Goal: Contribute content

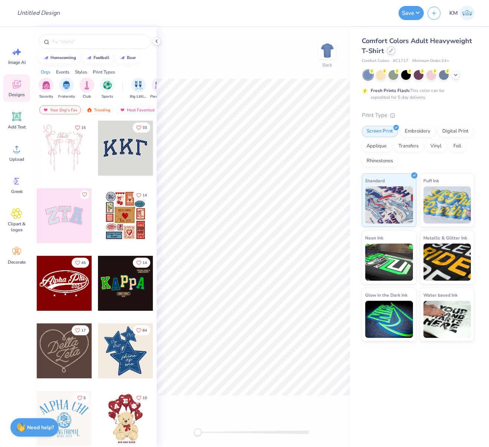
click at [390, 52] on icon at bounding box center [391, 51] width 4 height 4
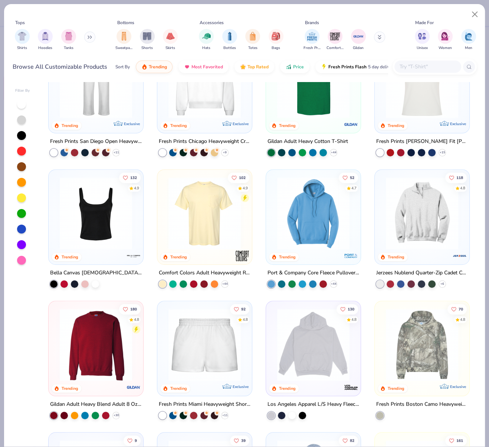
scroll to position [312, 0]
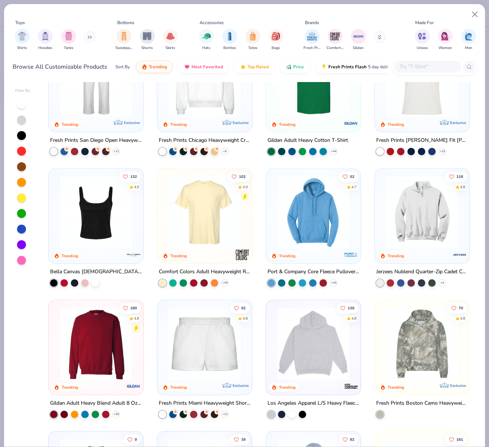
click at [204, 216] on img at bounding box center [205, 212] width 80 height 72
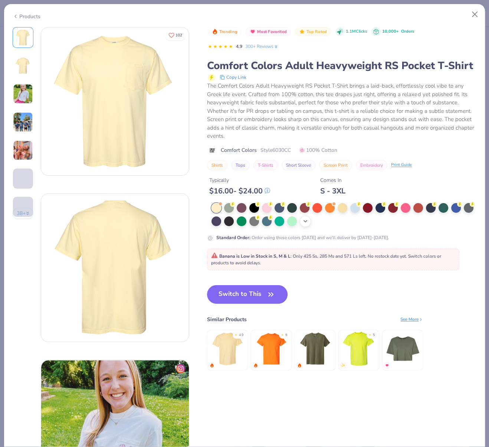
click at [308, 224] on icon at bounding box center [305, 221] width 6 height 6
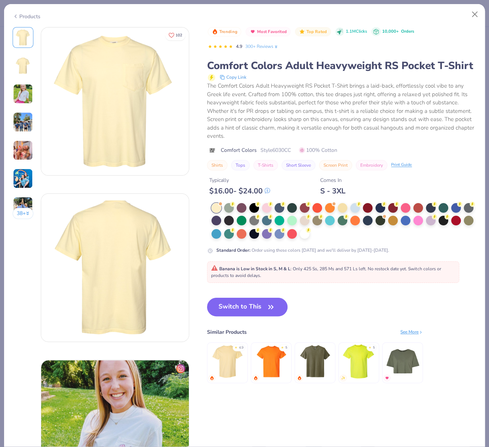
click at [309, 225] on div at bounding box center [305, 220] width 10 height 10
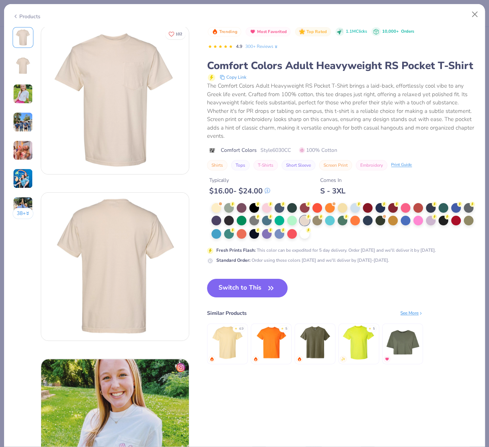
scroll to position [1, 0]
drag, startPoint x: 225, startPoint y: 300, endPoint x: 289, endPoint y: 106, distance: 203.9
click at [225, 297] on button "Switch to This" at bounding box center [247, 288] width 80 height 19
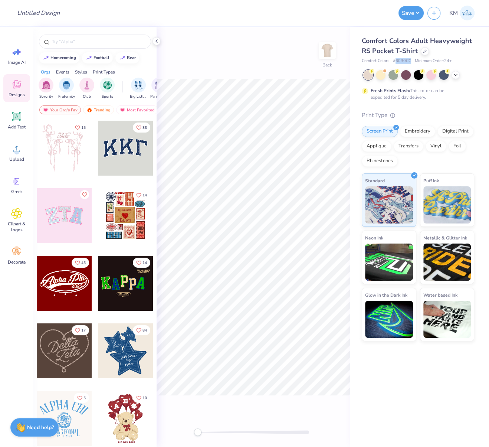
drag, startPoint x: 396, startPoint y: 60, endPoint x: 411, endPoint y: 59, distance: 14.5
click at [411, 60] on div "Comfort Colors # 6030CC Minimum Order: 24 +" at bounding box center [418, 61] width 112 height 6
copy span "6030CC"
drag, startPoint x: 362, startPoint y: 59, endPoint x: 393, endPoint y: 61, distance: 30.8
click at [388, 60] on span "Comfort Colors" at bounding box center [375, 61] width 27 height 6
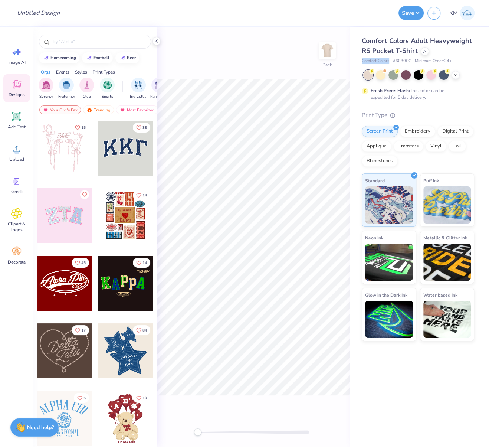
copy span "Comfort Colors"
click at [19, 158] on span "Upload" at bounding box center [16, 159] width 15 height 6
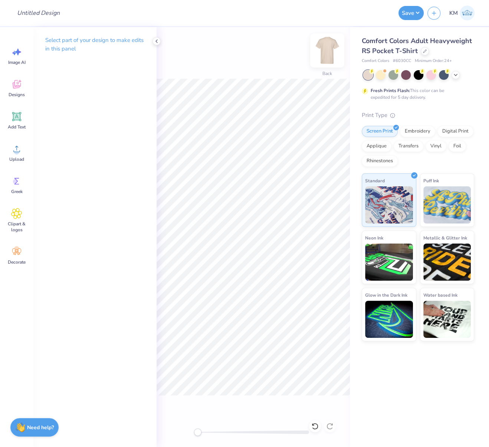
click at [328, 46] on img at bounding box center [327, 51] width 30 height 30
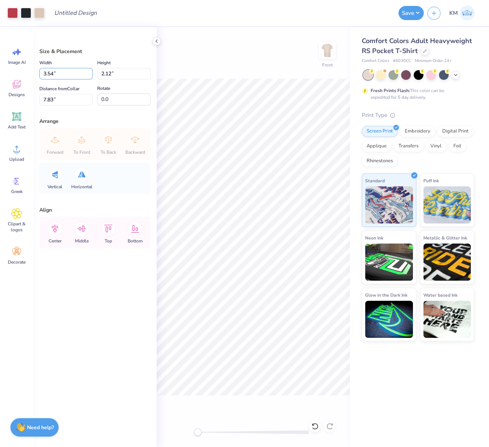
drag, startPoint x: 54, startPoint y: 73, endPoint x: 39, endPoint y: 76, distance: 15.4
click at [39, 73] on div "Size & Placement Width 3.54 3.54 " Height 2.12 2.12 " Distance from Collar 7.83…" at bounding box center [94, 236] width 123 height 419
type input "12.00"
type input "7.18"
drag, startPoint x: 56, startPoint y: 99, endPoint x: 35, endPoint y: 106, distance: 22.4
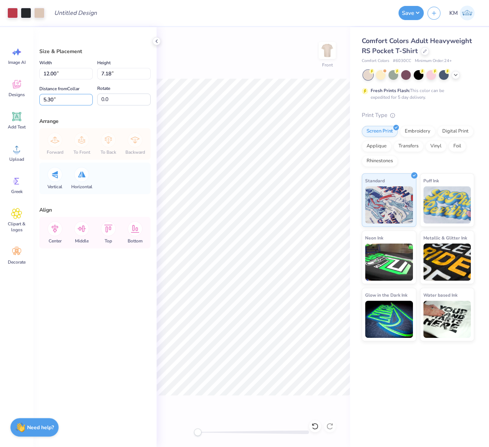
click at [41, 99] on input "5.30" at bounding box center [65, 99] width 53 height 11
type input "4"
type input "3"
drag, startPoint x: 56, startPoint y: 73, endPoint x: 42, endPoint y: 73, distance: 14.5
click at [42, 71] on input "12.00" at bounding box center [65, 73] width 53 height 11
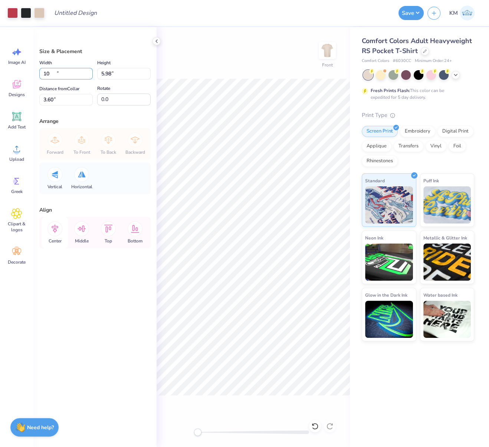
type input "10.00"
type input "5.98"
type input "3.60"
drag, startPoint x: 68, startPoint y: 72, endPoint x: 25, endPoint y: 73, distance: 43.0
click at [23, 73] on div "Art colors Design Title Save KM Image AI Designs Add Text Upload Greek Clipart …" at bounding box center [244, 223] width 489 height 447
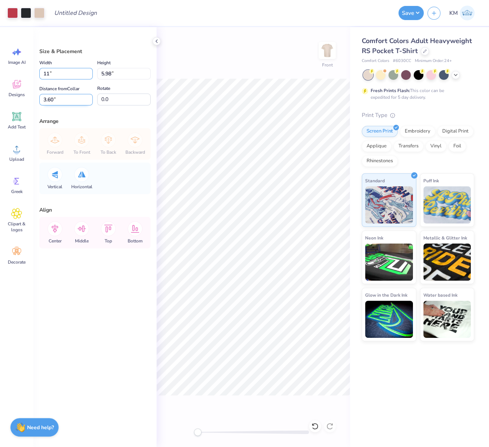
type input "11.00"
type input "6.58"
drag, startPoint x: 60, startPoint y: 96, endPoint x: 32, endPoint y: 98, distance: 28.6
click at [32, 98] on div "Art colors Design Title Save KM Image AI Designs Add Text Upload Greek Clipart …" at bounding box center [244, 223] width 489 height 447
type input "3"
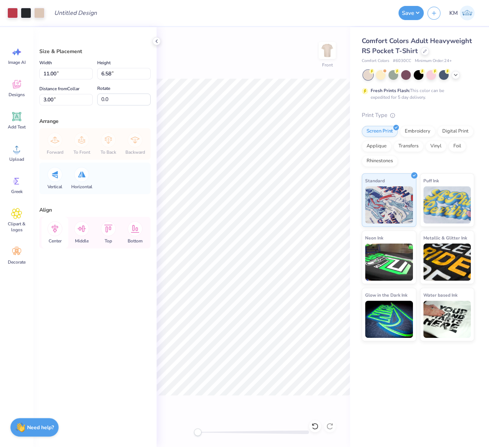
click at [54, 228] on icon at bounding box center [54, 228] width 15 height 15
click at [277, 73] on div "Front" at bounding box center [253, 236] width 193 height 419
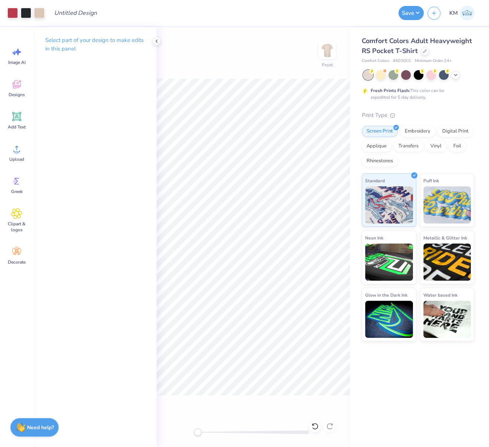
click at [327, 52] on img at bounding box center [327, 50] width 15 height 15
click at [18, 159] on span "Upload" at bounding box center [16, 159] width 15 height 6
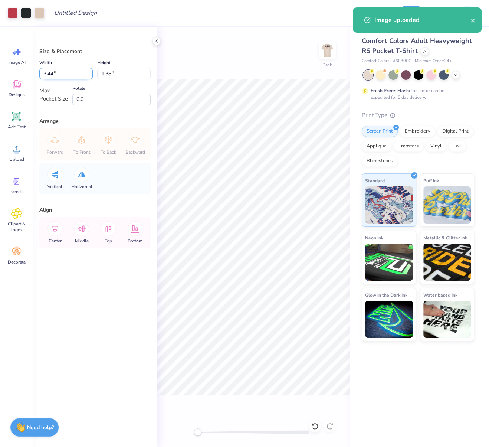
drag, startPoint x: 53, startPoint y: 75, endPoint x: 41, endPoint y: 74, distance: 12.6
click at [41, 74] on input "3.44" at bounding box center [65, 73] width 53 height 11
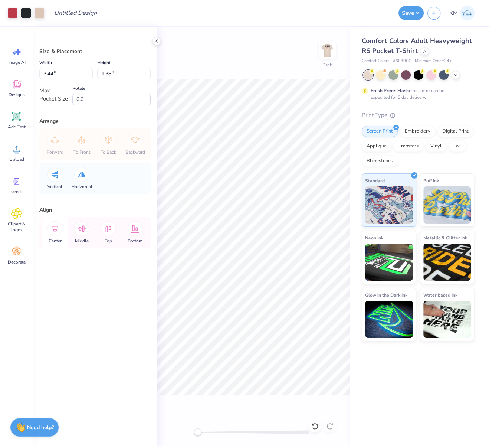
drag, startPoint x: 58, startPoint y: 228, endPoint x: 62, endPoint y: 234, distance: 7.2
click at [58, 227] on icon at bounding box center [54, 228] width 15 height 15
drag, startPoint x: 83, startPoint y: 226, endPoint x: 85, endPoint y: 233, distance: 7.5
click at [83, 226] on icon at bounding box center [81, 228] width 15 height 15
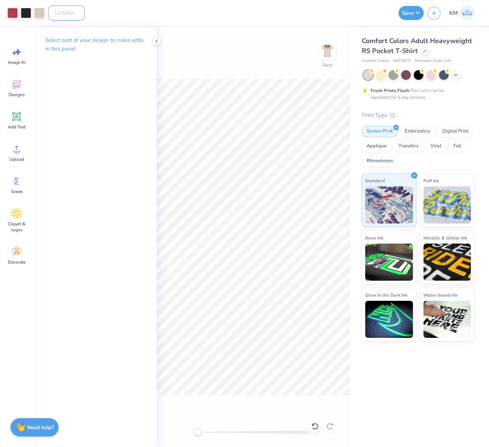
click at [84, 16] on input "Design Title" at bounding box center [66, 13] width 36 height 15
paste input "FPS240569"
type input "FPS240569"
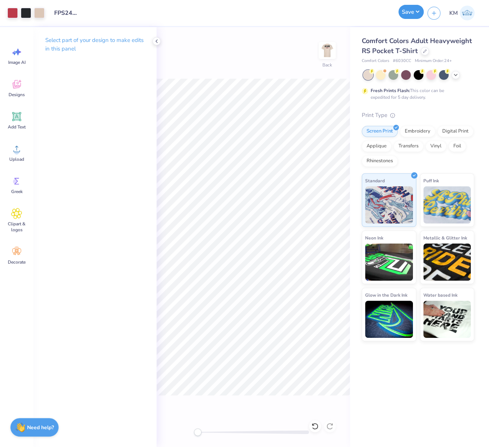
click at [416, 12] on button "Save" at bounding box center [410, 12] width 25 height 14
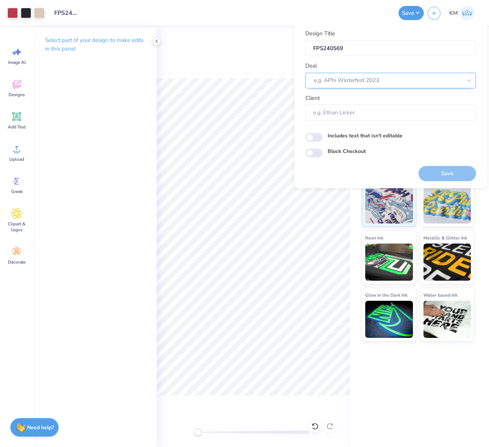
click at [431, 83] on div at bounding box center [388, 80] width 148 height 10
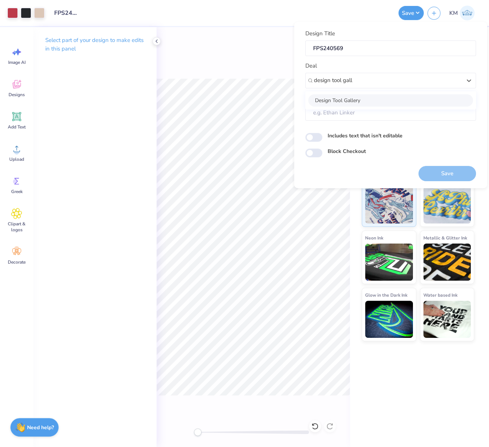
click at [377, 100] on div "Design Tool Gallery" at bounding box center [390, 100] width 165 height 12
type input "design tool gall"
type input "Design Tool Gallery User"
click at [367, 135] on label "Includes text that isn't editable" at bounding box center [365, 135] width 75 height 8
click at [322, 135] on input "Includes text that isn't editable" at bounding box center [313, 137] width 17 height 9
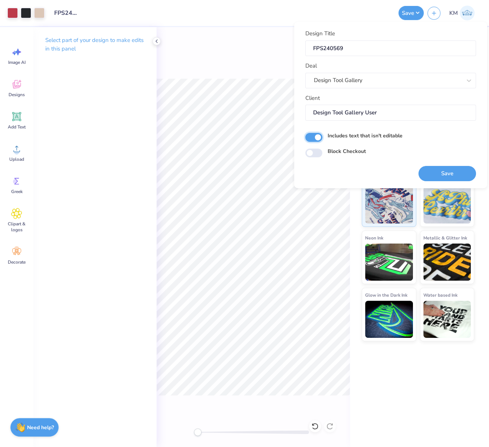
checkbox input "true"
click at [438, 172] on button "Save" at bounding box center [446, 172] width 57 height 15
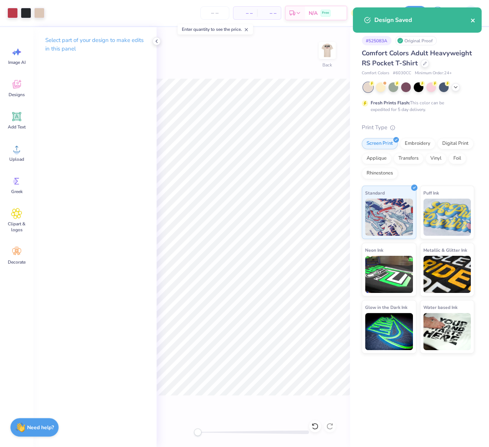
drag, startPoint x: 473, startPoint y: 20, endPoint x: 469, endPoint y: 20, distance: 3.7
click at [473, 20] on icon "close" at bounding box center [473, 21] width 4 height 4
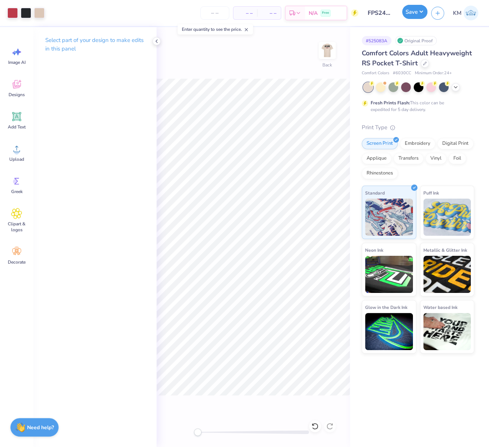
click at [421, 11] on button "Save" at bounding box center [414, 12] width 25 height 14
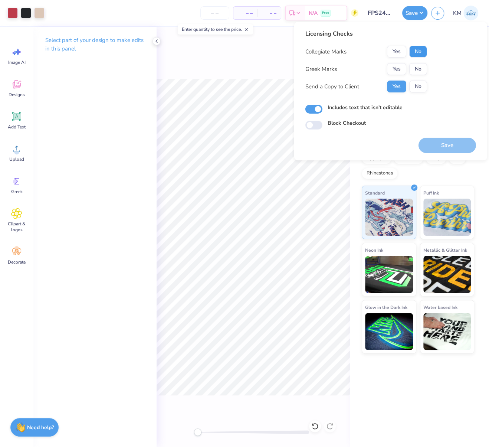
click at [419, 48] on button "No" at bounding box center [418, 52] width 18 height 12
click at [400, 65] on button "Yes" at bounding box center [396, 69] width 19 height 12
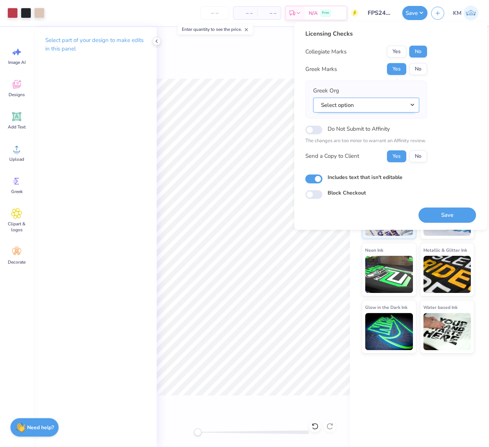
click at [412, 103] on button "Select option" at bounding box center [366, 104] width 106 height 15
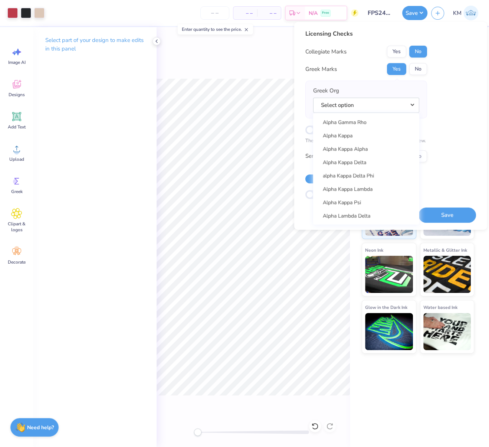
scroll to position [284, 0]
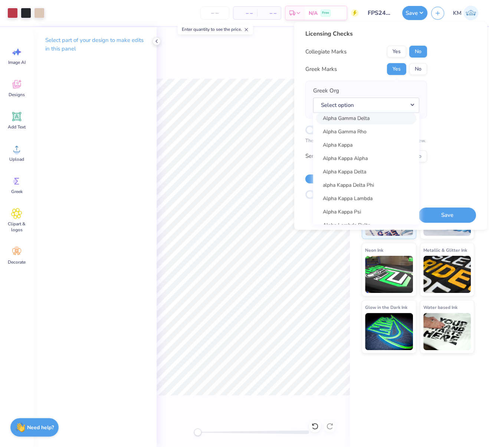
click at [371, 119] on link "Alpha Gamma Delta" at bounding box center [366, 118] width 100 height 12
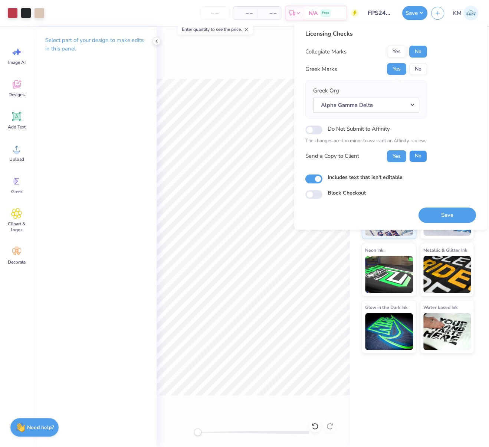
click at [423, 153] on button "No" at bounding box center [418, 156] width 18 height 12
click at [444, 214] on button "Save" at bounding box center [446, 214] width 57 height 15
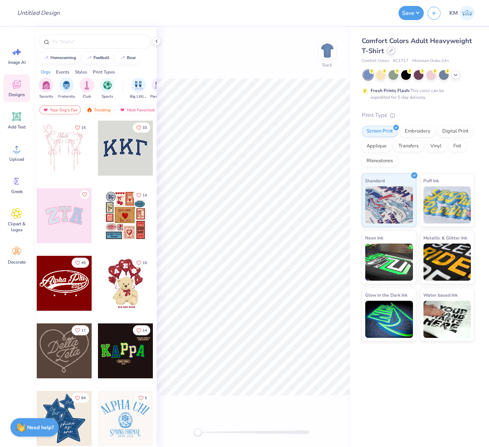
click at [391, 51] on icon at bounding box center [391, 51] width 4 height 4
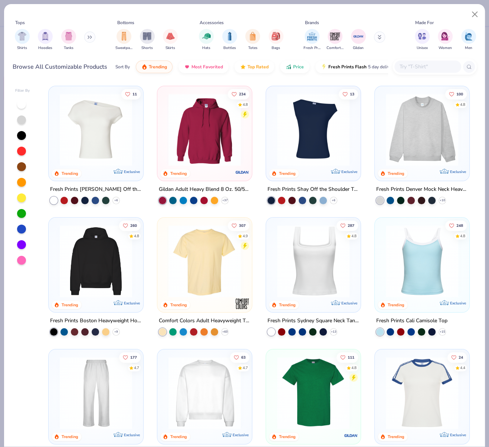
click at [406, 144] on img at bounding box center [422, 129] width 80 height 72
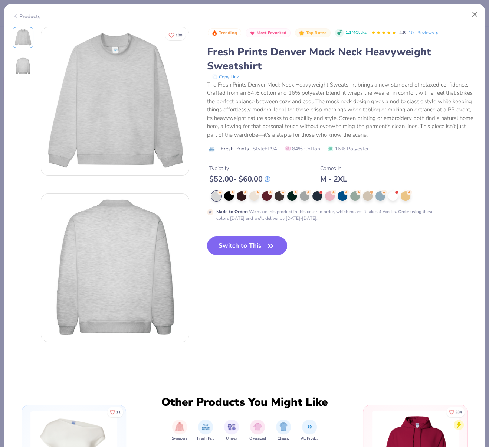
click at [232, 244] on button "Switch to This" at bounding box center [247, 245] width 80 height 19
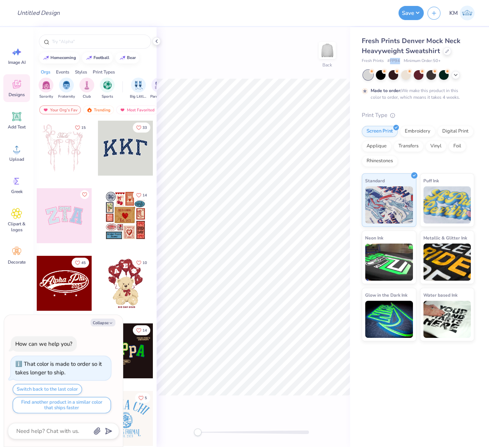
drag, startPoint x: 390, startPoint y: 61, endPoint x: 399, endPoint y: 61, distance: 9.3
click at [399, 61] on span "# FP94" at bounding box center [393, 61] width 13 height 6
copy span "FP94"
click at [19, 149] on icon at bounding box center [16, 148] width 11 height 11
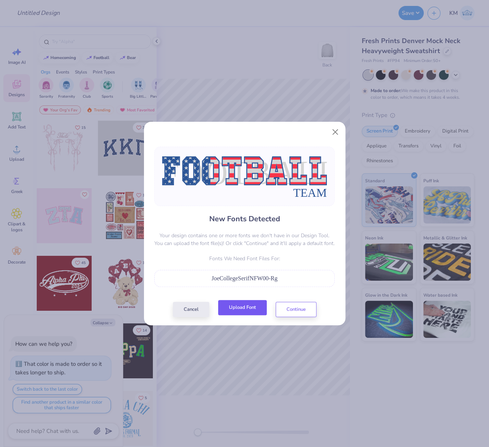
click at [253, 305] on button "Upload Font" at bounding box center [242, 307] width 49 height 15
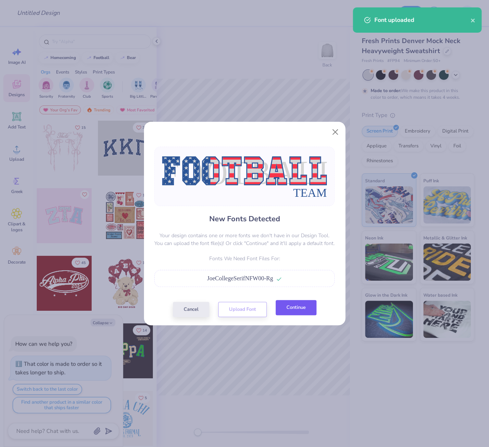
click at [301, 310] on button "Continue" at bounding box center [296, 307] width 41 height 15
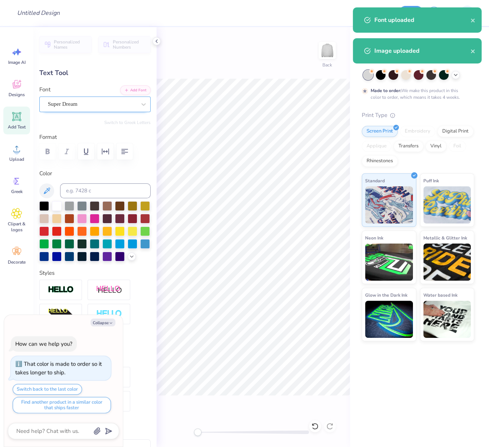
click at [79, 108] on div "Super Dream" at bounding box center [92, 103] width 90 height 11
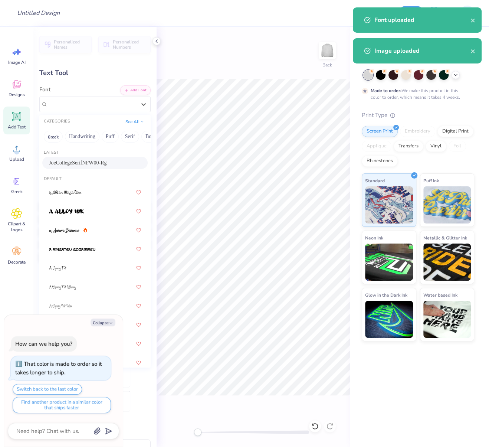
drag, startPoint x: 75, startPoint y: 162, endPoint x: 83, endPoint y: 167, distance: 9.4
click at [75, 162] on span "JoeCollegeSerifNFW00-Rg" at bounding box center [78, 163] width 58 height 8
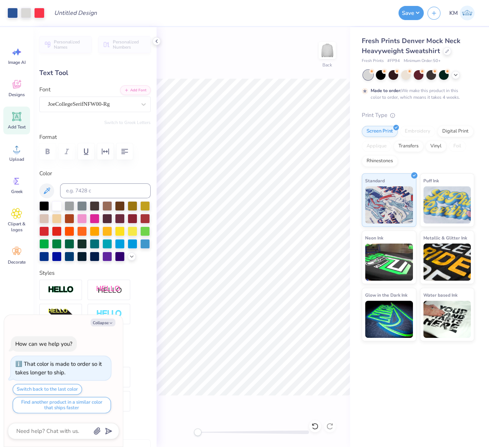
type textarea "x"
type input "2.99"
type input "0.85"
type input "11.10"
type textarea "x"
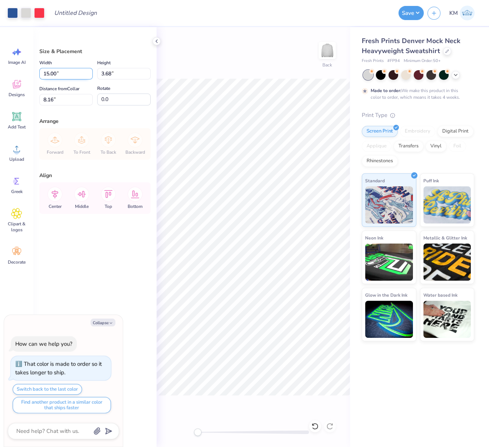
drag, startPoint x: 56, startPoint y: 73, endPoint x: 46, endPoint y: 73, distance: 10.0
click at [46, 73] on input "15.00" at bounding box center [65, 73] width 53 height 11
type input "12"
type textarea "x"
type input "12.00"
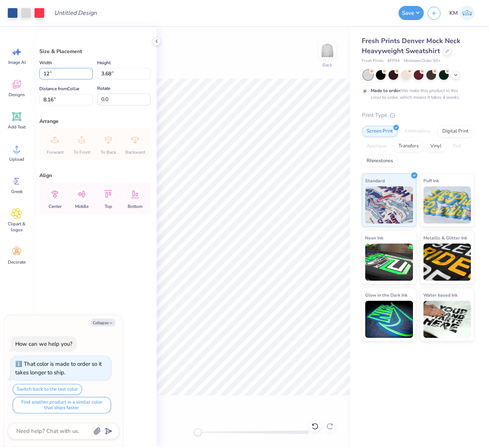
type input "2.95"
drag, startPoint x: 51, startPoint y: 98, endPoint x: 44, endPoint y: 99, distance: 7.1
click at [44, 98] on input "8.53" at bounding box center [65, 99] width 53 height 11
type input "2"
type textarea "x"
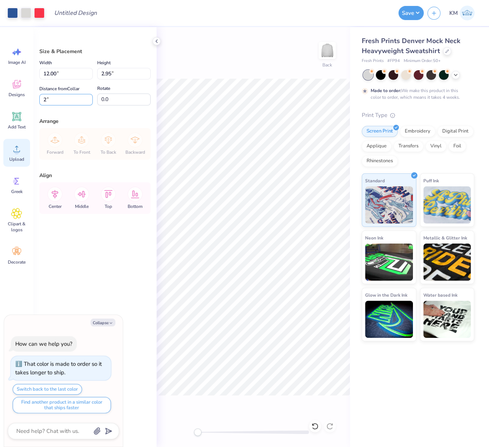
type input "2.00"
click at [55, 195] on icon at bounding box center [55, 194] width 7 height 9
click at [107, 320] on button "Collapse" at bounding box center [103, 322] width 25 height 8
type textarea "x"
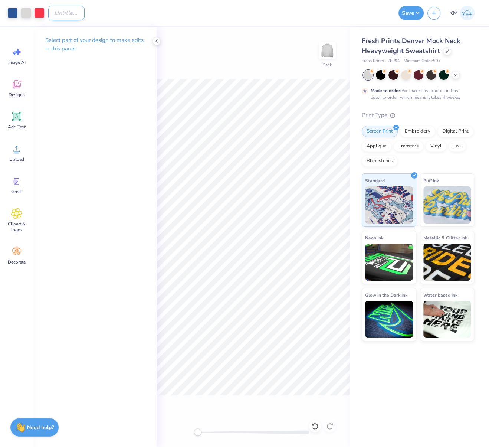
click at [77, 13] on input "Design Title" at bounding box center [66, 13] width 36 height 15
paste input "FPS240573"
type input "FPS240573"
click at [415, 15] on button "Save" at bounding box center [410, 12] width 25 height 14
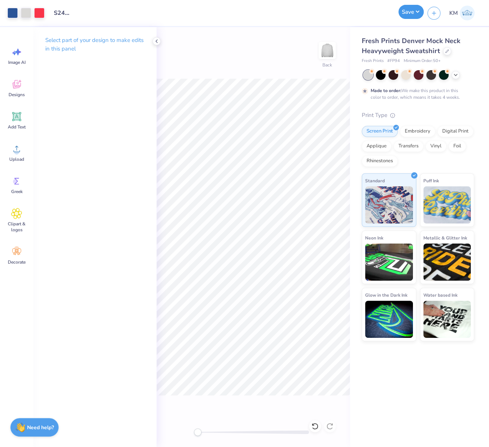
scroll to position [0, 0]
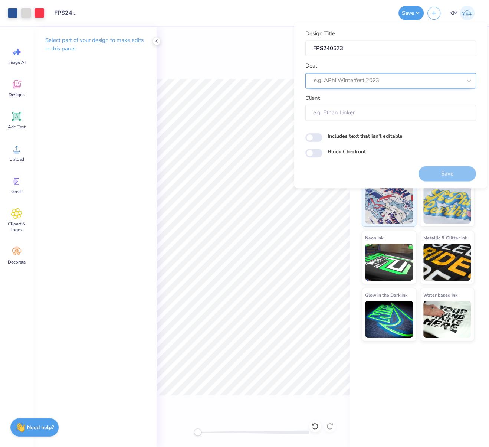
click at [373, 76] on div at bounding box center [388, 81] width 148 height 10
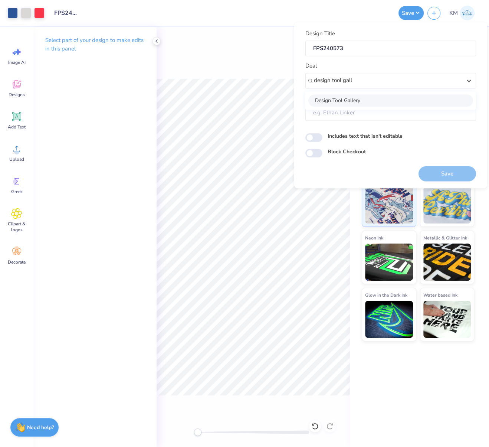
click at [349, 100] on div "Design Tool Gallery" at bounding box center [390, 100] width 165 height 12
type input "design tool gall"
type input "Design Tool Gallery User"
click at [382, 136] on label "Includes text that isn't editable" at bounding box center [365, 136] width 75 height 8
click at [322, 136] on input "Includes text that isn't editable" at bounding box center [313, 137] width 17 height 9
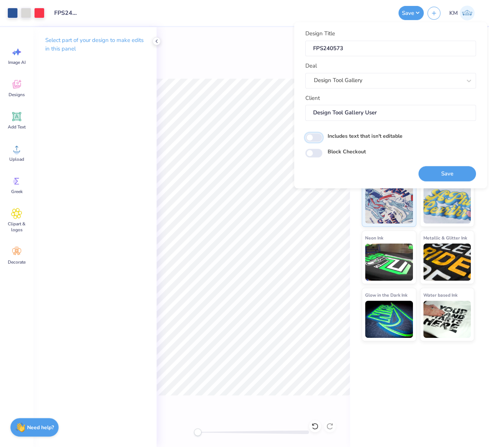
checkbox input "true"
drag, startPoint x: 446, startPoint y: 174, endPoint x: 435, endPoint y: 173, distance: 10.8
click at [446, 174] on button "Save" at bounding box center [446, 173] width 57 height 15
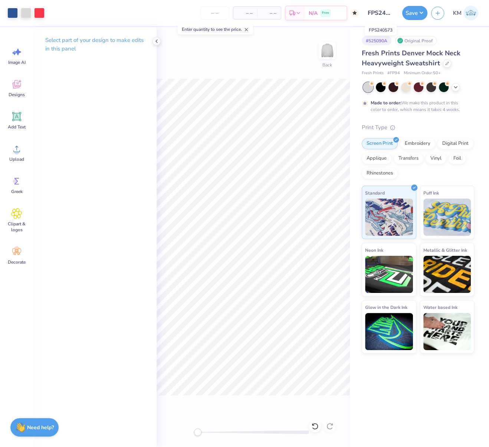
scroll to position [0, 7]
drag, startPoint x: 371, startPoint y: 14, endPoint x: 398, endPoint y: 13, distance: 26.4
click at [397, 14] on input "FPS240573" at bounding box center [380, 13] width 36 height 15
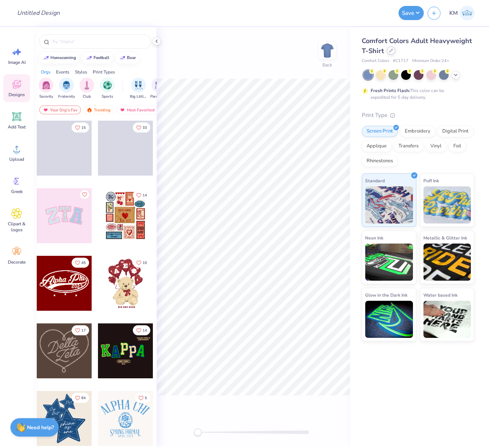
click at [389, 51] on icon at bounding box center [391, 51] width 4 height 4
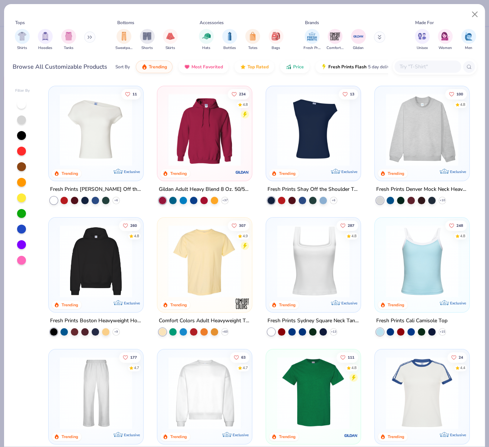
click at [406, 375] on img at bounding box center [422, 392] width 80 height 72
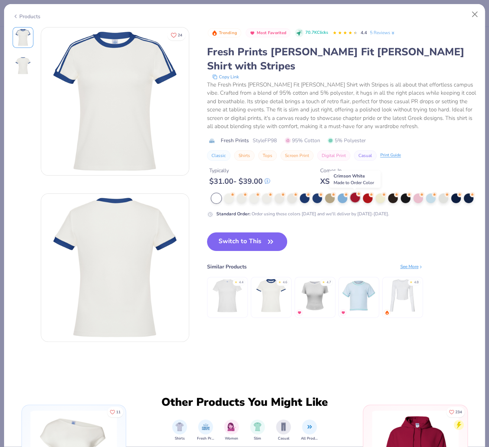
click at [356, 199] on div at bounding box center [355, 197] width 10 height 10
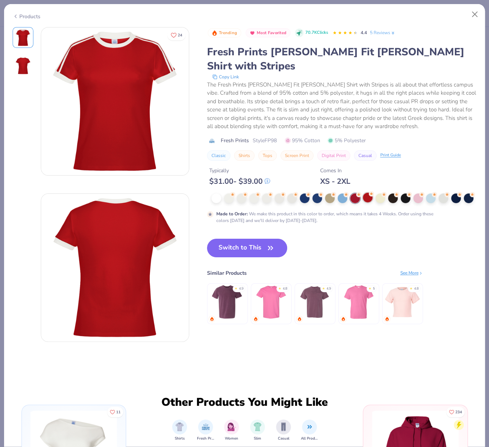
click at [366, 201] on div at bounding box center [368, 197] width 10 height 10
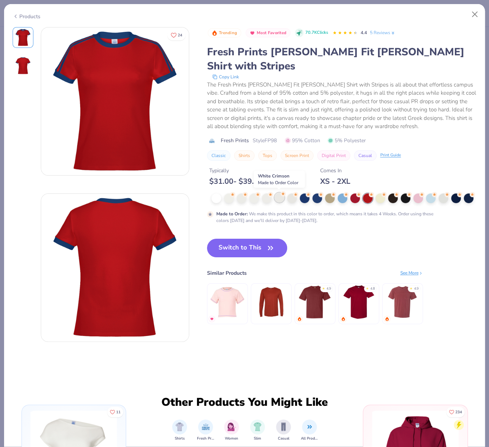
click at [281, 198] on div at bounding box center [279, 197] width 10 height 10
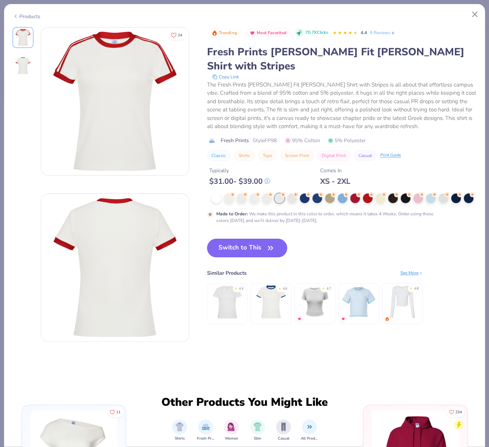
click at [253, 257] on button "Switch to This" at bounding box center [247, 247] width 80 height 19
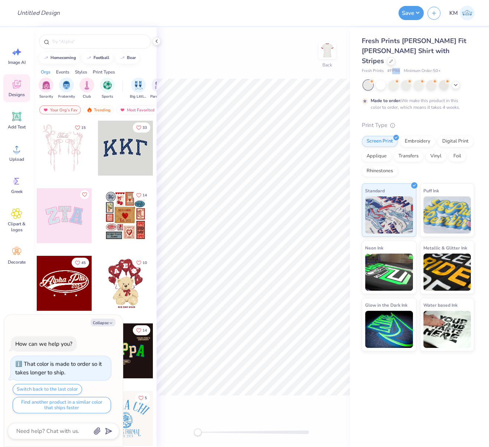
drag, startPoint x: 391, startPoint y: 61, endPoint x: 399, endPoint y: 60, distance: 8.2
click at [398, 68] on span "# FP98" at bounding box center [393, 71] width 13 height 6
drag, startPoint x: 389, startPoint y: 61, endPoint x: 406, endPoint y: 63, distance: 17.2
click at [401, 68] on div "Fresh Prints # FP98 Minimum Order: 50 +" at bounding box center [418, 71] width 112 height 6
copy span "FP98"
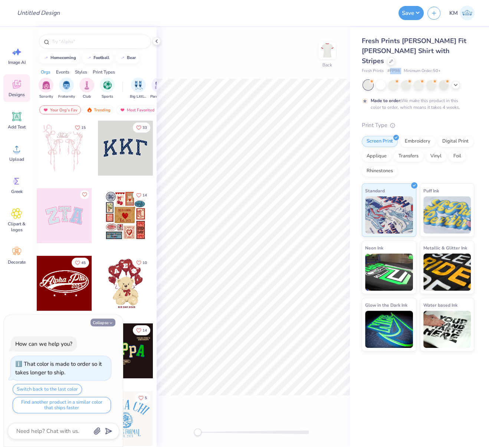
click at [103, 325] on button "Collapse" at bounding box center [103, 322] width 25 height 8
type textarea "x"
click at [103, 325] on button "Collapse" at bounding box center [103, 322] width 25 height 8
